Goal: Navigation & Orientation: Find specific page/section

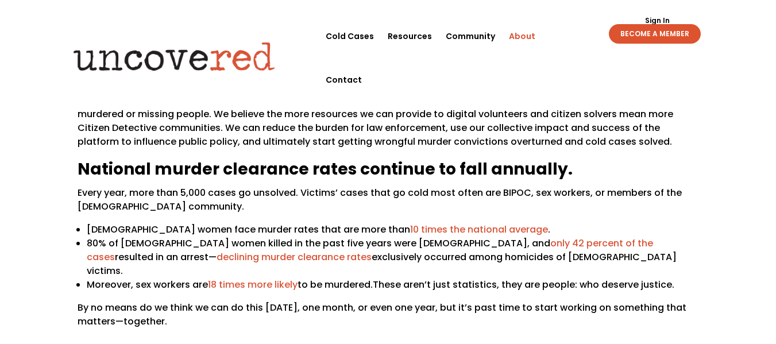
scroll to position [115, 0]
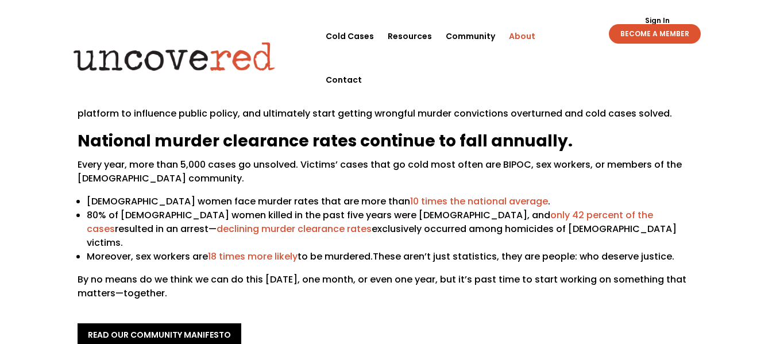
click at [507, 161] on span "Every year, more than 5,000 cases go unsolved. Victims’ cases that go cold most…" at bounding box center [379, 171] width 604 height 27
copy span "BIPOC"
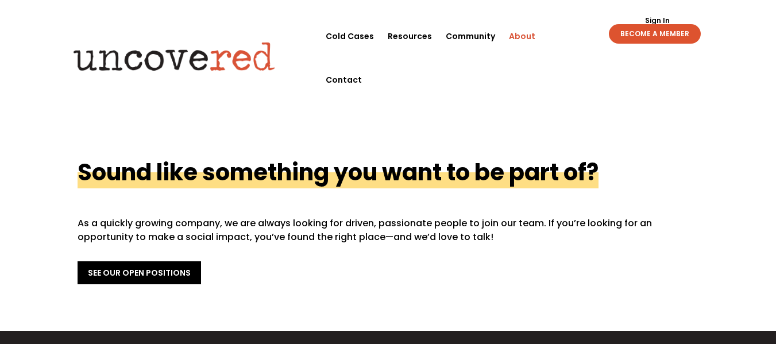
scroll to position [402, 0]
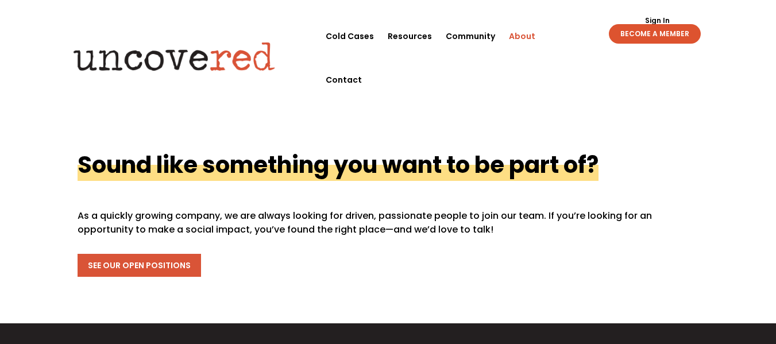
click at [160, 254] on link "See Our Open Positions" at bounding box center [138, 265] width 123 height 23
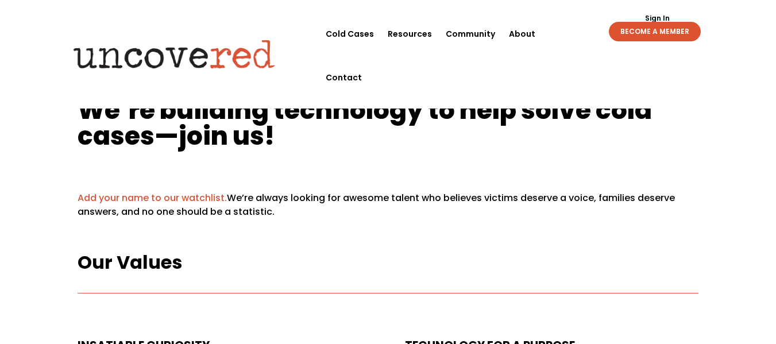
click at [136, 197] on link "Add your name to our watchlist." at bounding box center [151, 197] width 149 height 13
